Goal: Find specific page/section: Find specific page/section

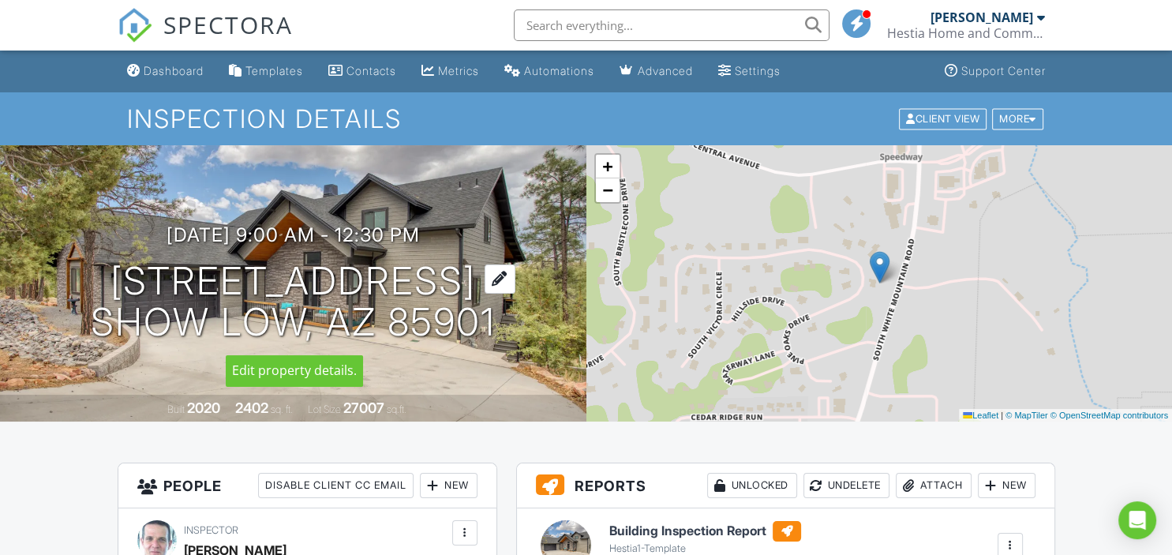
drag, startPoint x: 118, startPoint y: 270, endPoint x: 460, endPoint y: 279, distance: 342.7
click at [460, 279] on h1 "[STREET_ADDRESS] Show Low, AZ 85901" at bounding box center [293, 302] width 405 height 84
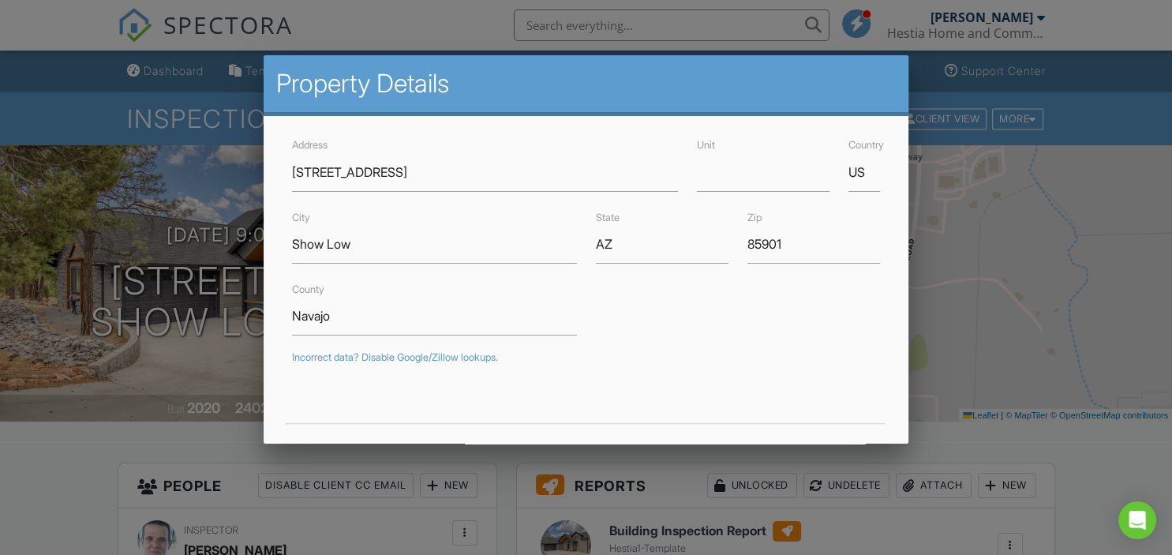
click at [1041, 275] on div at bounding box center [586, 268] width 1172 height 694
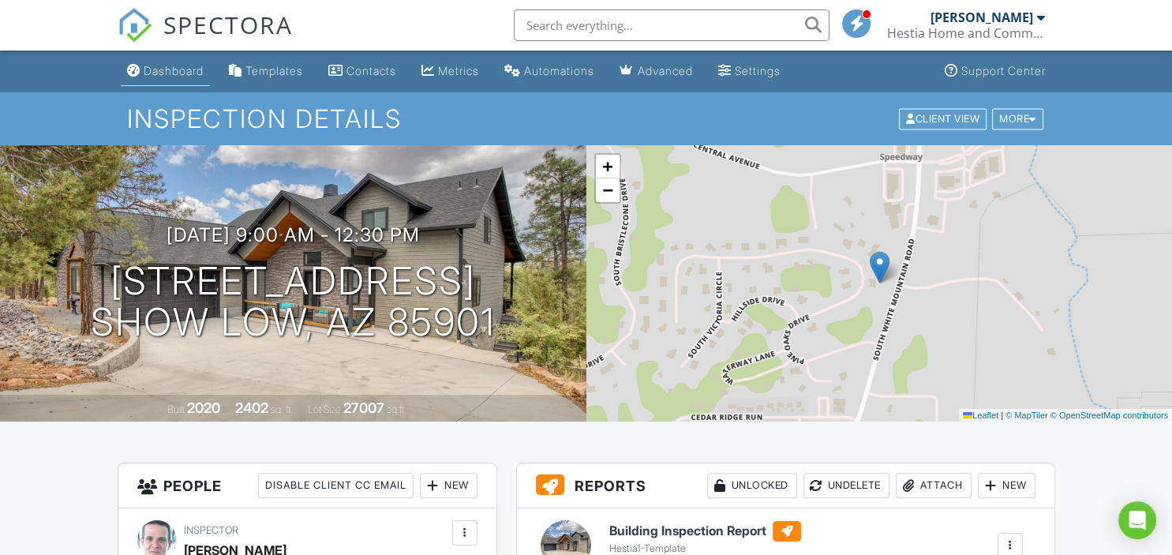
click at [174, 73] on div "Dashboard" at bounding box center [174, 70] width 60 height 13
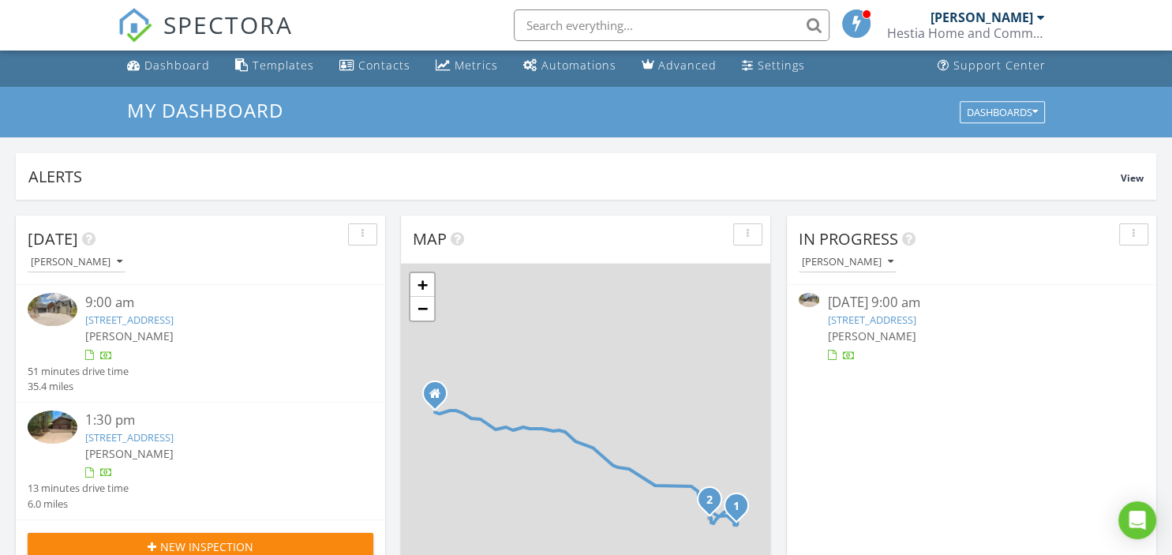
scroll to position [167, 0]
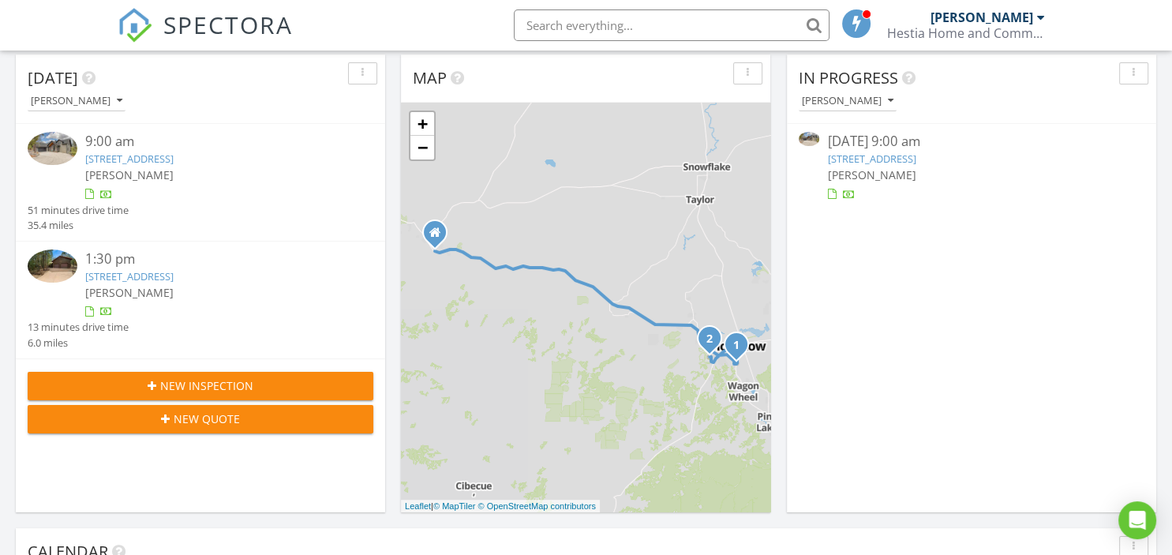
click at [174, 275] on link "2821 W Maple Ln, Show Low, AZ 85901" at bounding box center [129, 276] width 88 height 14
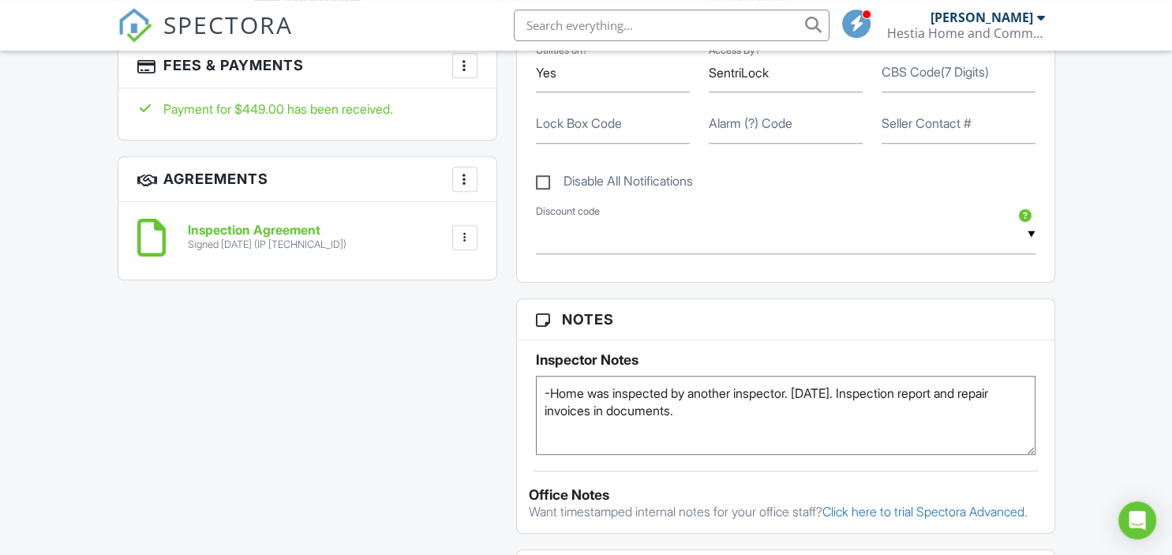
scroll to position [1250, 0]
